Goal: Task Accomplishment & Management: Manage account settings

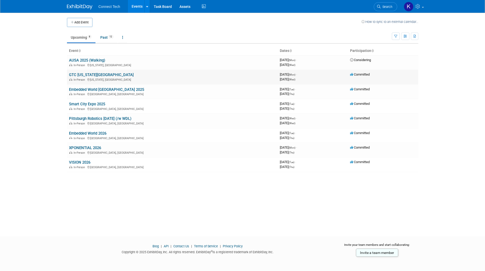
click at [87, 75] on link "GTC [US_STATE][GEOGRAPHIC_DATA]" at bounding box center [101, 74] width 65 height 5
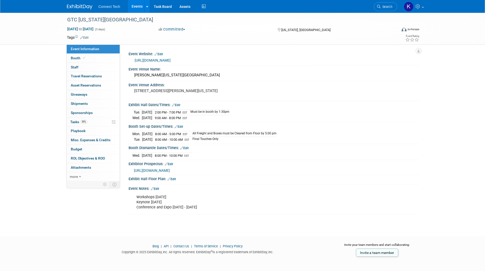
click at [175, 105] on link "Edit" at bounding box center [176, 105] width 8 height 4
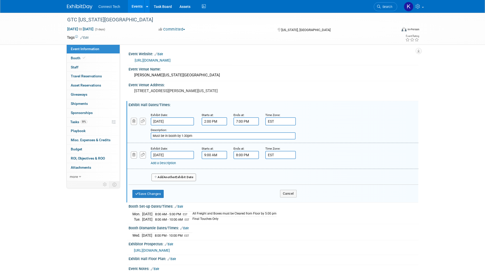
click at [205, 137] on input "Must be in booth by 1:30pm" at bounding box center [223, 135] width 145 height 7
click at [204, 136] on input "Must be in booth by 1:30pm" at bounding box center [223, 135] width 145 height 7
paste input "• Tuesday, 5:00–7:00 p.m."
drag, startPoint x: 242, startPoint y: 136, endPoint x: 221, endPoint y: 135, distance: 21.2
click at [221, 135] on input "Must be in booth by 1:30pm - Evening reception: • Tuesday, 5:00–7:00 p.m." at bounding box center [223, 135] width 145 height 7
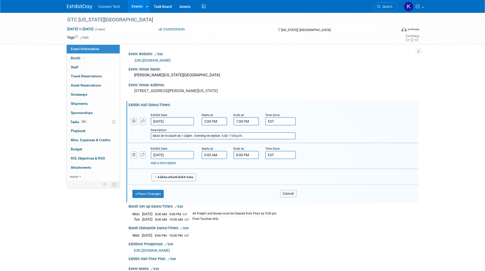
drag, startPoint x: 254, startPoint y: 137, endPoint x: 192, endPoint y: 133, distance: 61.4
click at [192, 133] on input "Must be in booth by 1:30pm - Evening reception: 5:00–7:00 p.m." at bounding box center [223, 135] width 145 height 7
type input "Must be in booth by 1:30pm - Evening reception: 5:00–7:00 p.m."
click at [165, 164] on link "Add a Description" at bounding box center [163, 163] width 25 height 4
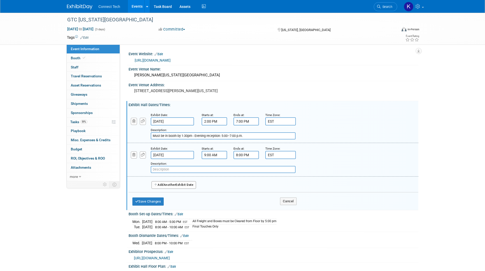
click at [165, 167] on input "text" at bounding box center [223, 169] width 145 height 7
paste input "- Evening reception: 5:00–7:00 p.m."
click at [155, 169] on input "- Evening reception: 5:00–7:00 p.m." at bounding box center [223, 169] width 145 height 7
click at [181, 168] on input "Evening reception: 5:00–7:00 p.m." at bounding box center [223, 169] width 145 height 7
click at [189, 169] on input "Evening reception: 6:00–7:00 p.m." at bounding box center [223, 169] width 145 height 7
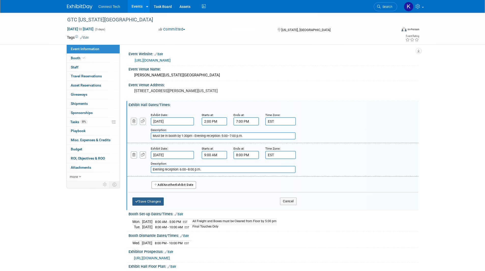
type input "Evening reception: 6:00–8:00 p.m."
click at [150, 201] on button "Save Changes" at bounding box center [148, 201] width 32 height 8
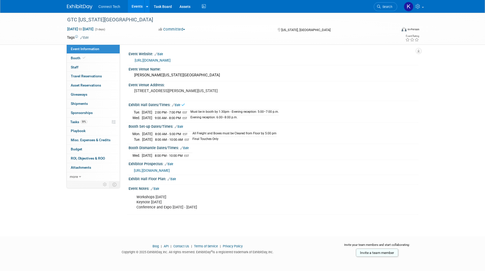
click at [470, 169] on div "GTC Washington DC Oct 27, 2025 to Oct 29, 2025 (3 days) Oct 27, 2025 to Oct 29,…" at bounding box center [242, 120] width 485 height 214
click at [172, 231] on body "Connect Tech Events Add Event Bulk Upload Events Shareable Event Boards Recentl…" at bounding box center [242, 135] width 485 height 271
click at [92, 121] on link "59% Tasks 59%" at bounding box center [93, 122] width 53 height 9
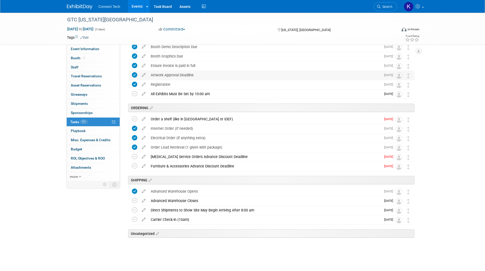
scroll to position [45, 0]
click at [136, 157] on icon at bounding box center [134, 155] width 5 height 5
click at [135, 166] on icon at bounding box center [134, 165] width 5 height 5
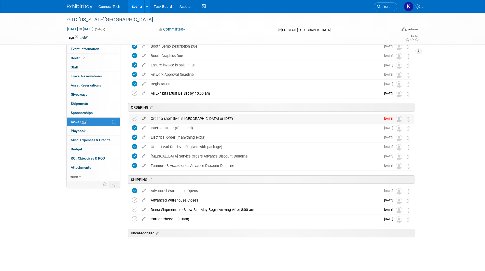
click at [143, 117] on icon at bounding box center [143, 117] width 9 height 6
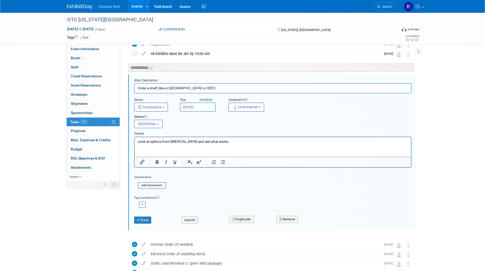
scroll to position [0, 0]
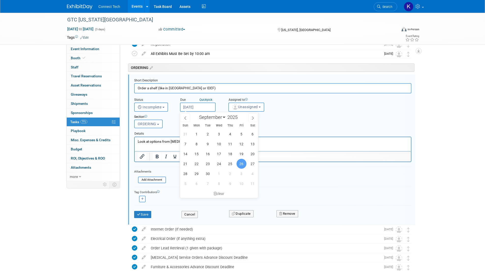
click at [201, 109] on input "Sep 26, 2025" at bounding box center [198, 107] width 36 height 9
click at [251, 119] on span at bounding box center [252, 117] width 9 height 9
select select "9"
click at [239, 156] on span "17" at bounding box center [241, 154] width 10 height 10
type input "Oct 17, 2025"
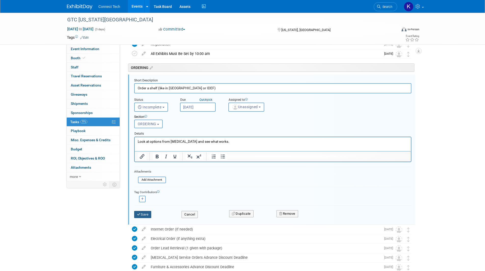
click at [143, 216] on button "Save" at bounding box center [142, 214] width 17 height 7
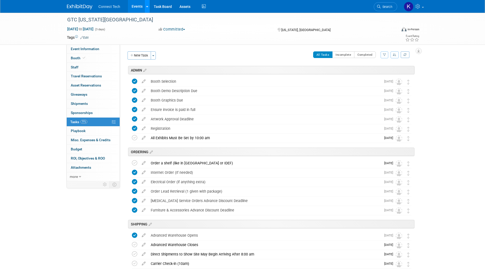
click at [145, 8] on link at bounding box center [146, 6] width 5 height 13
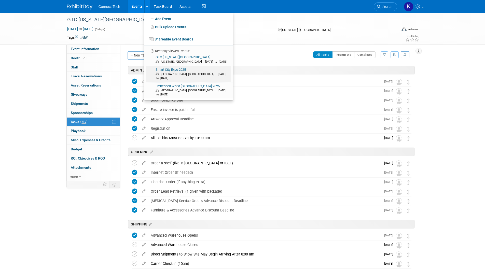
click at [175, 67] on link "Smart City Expo 2025 Barcelona, Spain Nov 4, 2025 to Nov 6, 2025" at bounding box center [188, 74] width 85 height 16
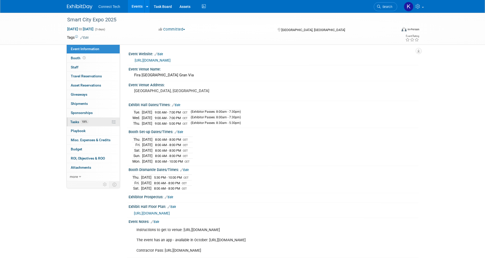
click at [97, 122] on link "100% Tasks 100%" at bounding box center [93, 122] width 53 height 9
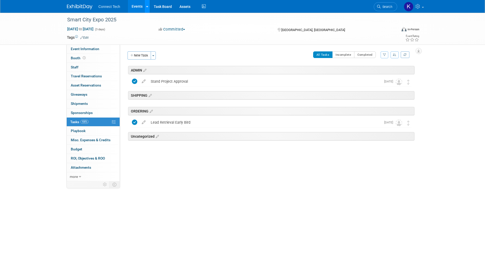
click at [146, 8] on link at bounding box center [146, 6] width 5 height 13
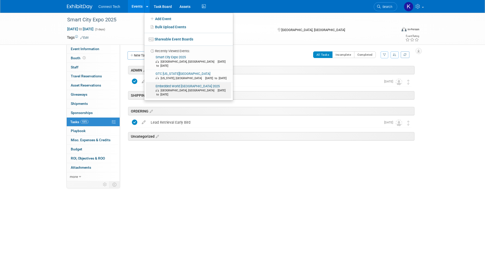
click at [166, 82] on link "Embedded World North America 2025 Anaheim, CA Nov 4, 2025 to Nov 6, 2025" at bounding box center [188, 90] width 85 height 16
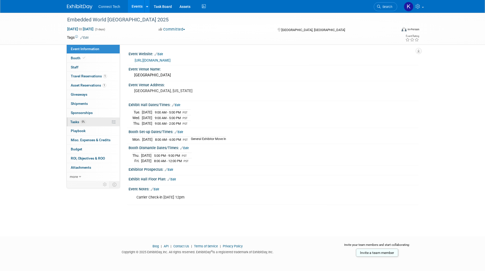
click at [102, 123] on link "0% Tasks 0%" at bounding box center [93, 122] width 53 height 9
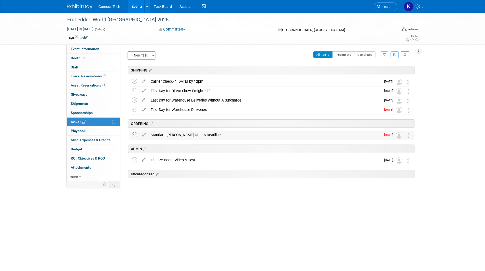
click at [133, 133] on icon at bounding box center [134, 134] width 5 height 5
click at [134, 109] on icon at bounding box center [134, 109] width 5 height 5
click at [75, 50] on span "Event Information" at bounding box center [85, 49] width 28 height 4
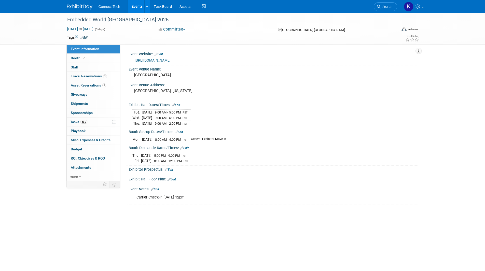
click at [425, 142] on div "Embedded World [GEOGRAPHIC_DATA] 2025 [DATE] to [DATE] (3 days) [DATE] to [DATE…" at bounding box center [242, 120] width 485 height 214
click at [334, 252] on body "Connect Tech Events Add Event Bulk Upload Events Shareable Event Boards Recentl…" at bounding box center [242, 135] width 485 height 271
